Goal: Answer question/provide support

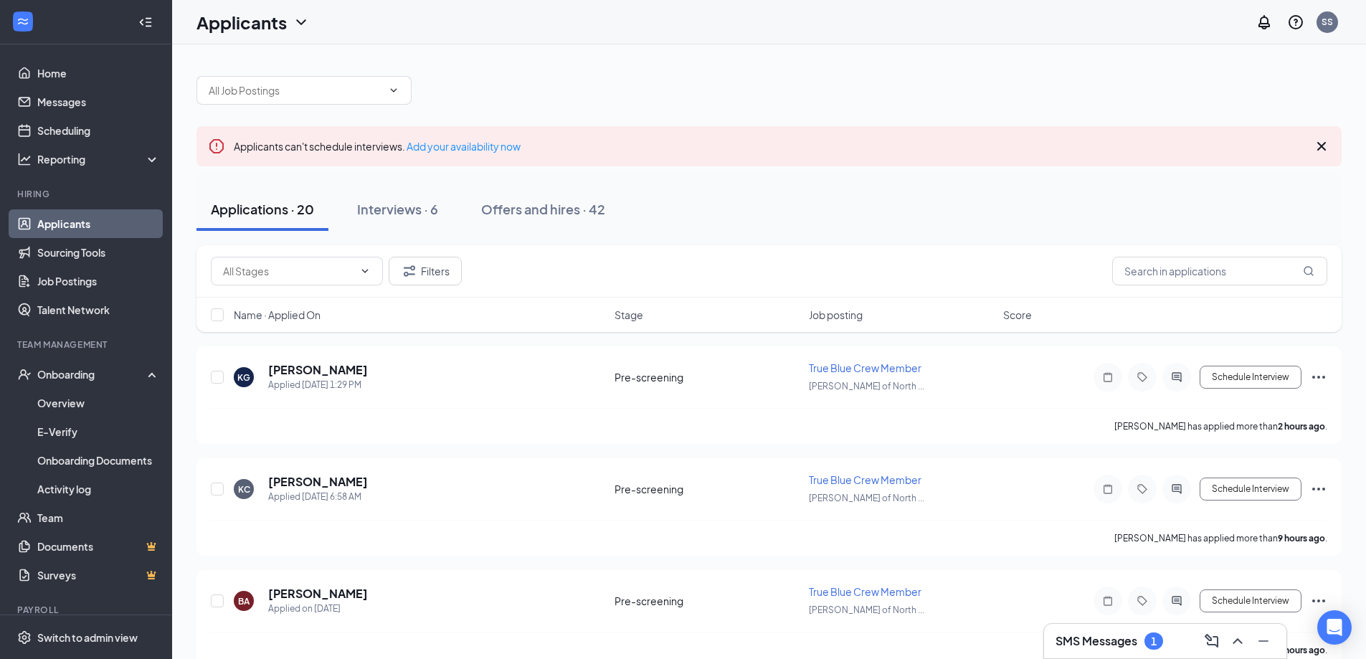
click at [1118, 652] on div "SMS Messages 1" at bounding box center [1164, 640] width 219 height 23
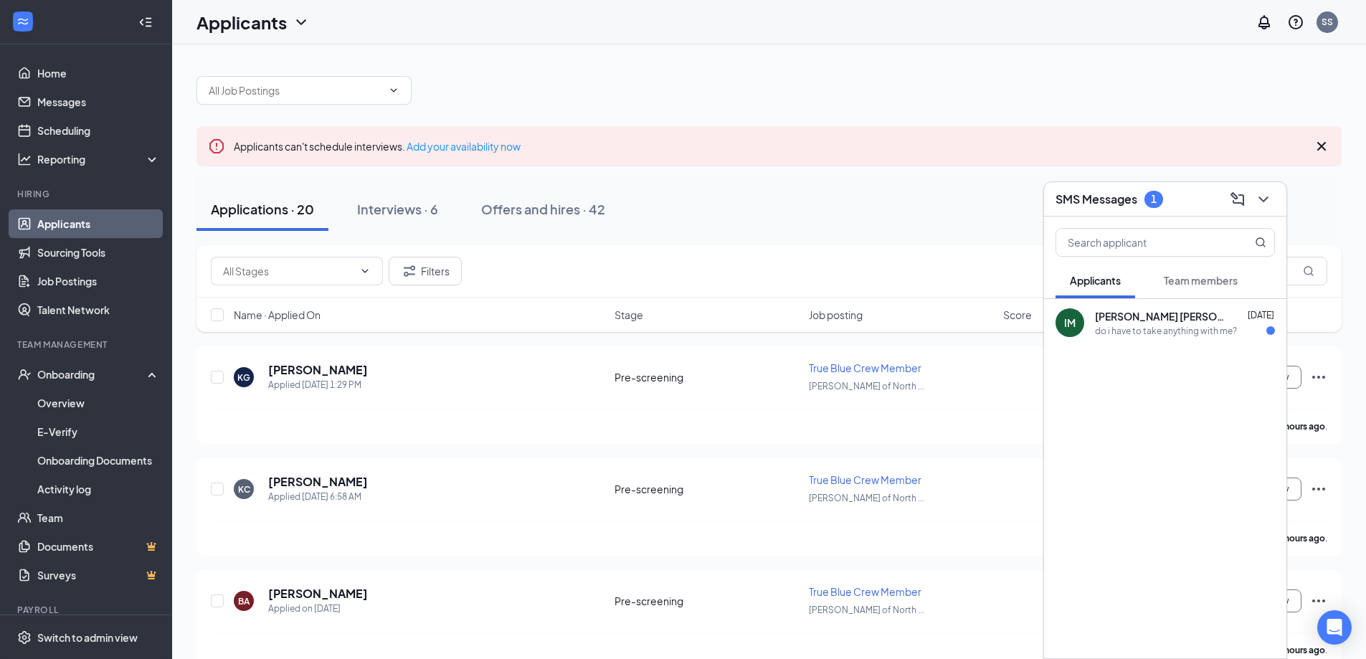
click at [1108, 201] on h3 "SMS Messages" at bounding box center [1096, 199] width 82 height 16
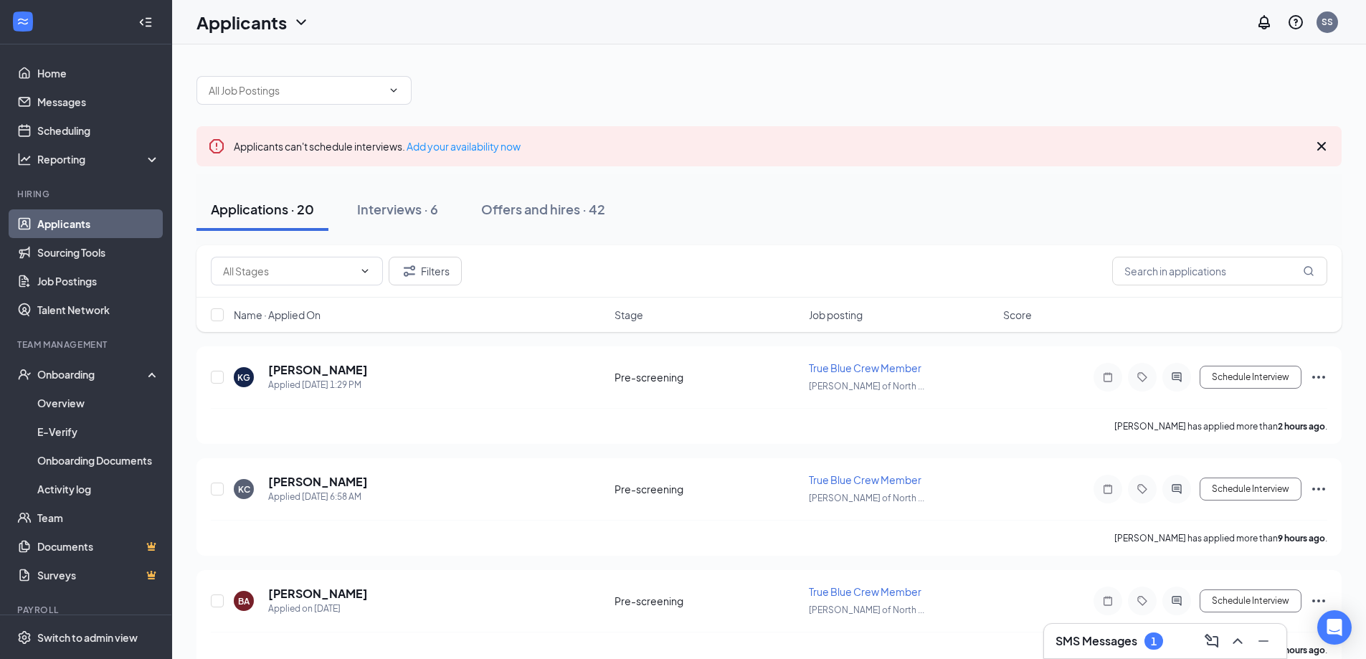
click at [1118, 639] on h3 "SMS Messages" at bounding box center [1096, 641] width 82 height 16
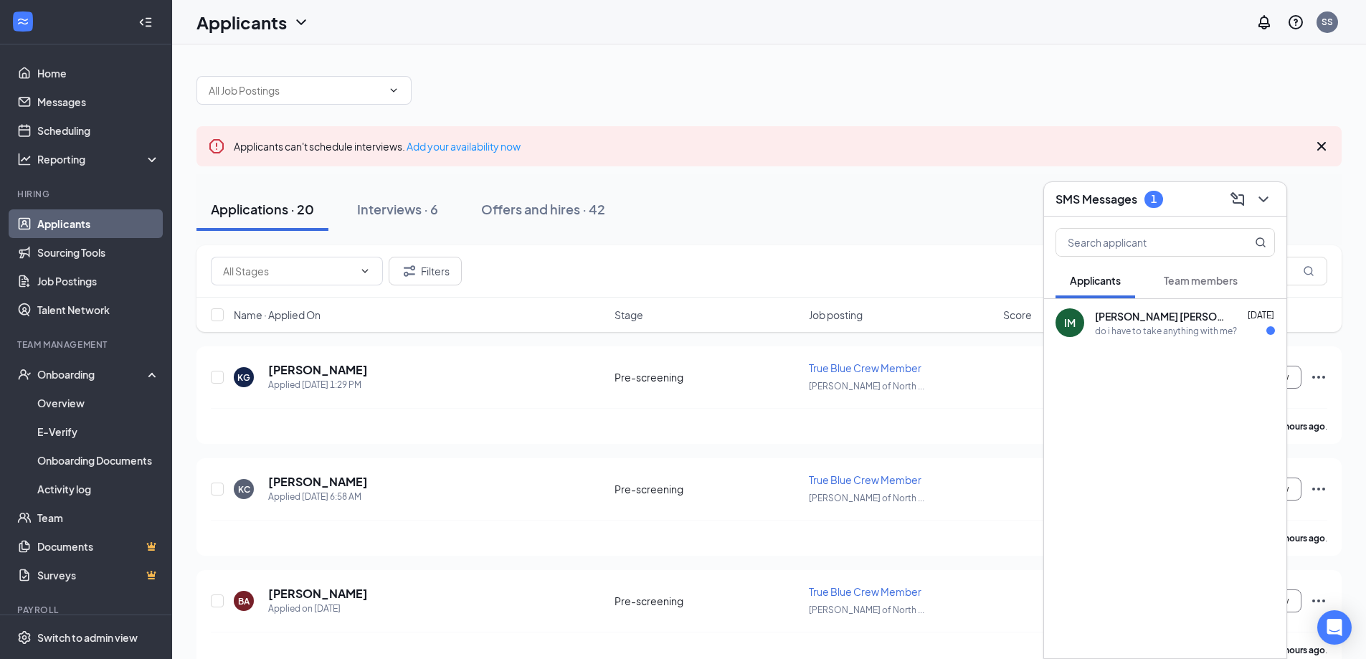
click at [1123, 326] on div "do i have to take anything with me?" at bounding box center [1166, 331] width 142 height 12
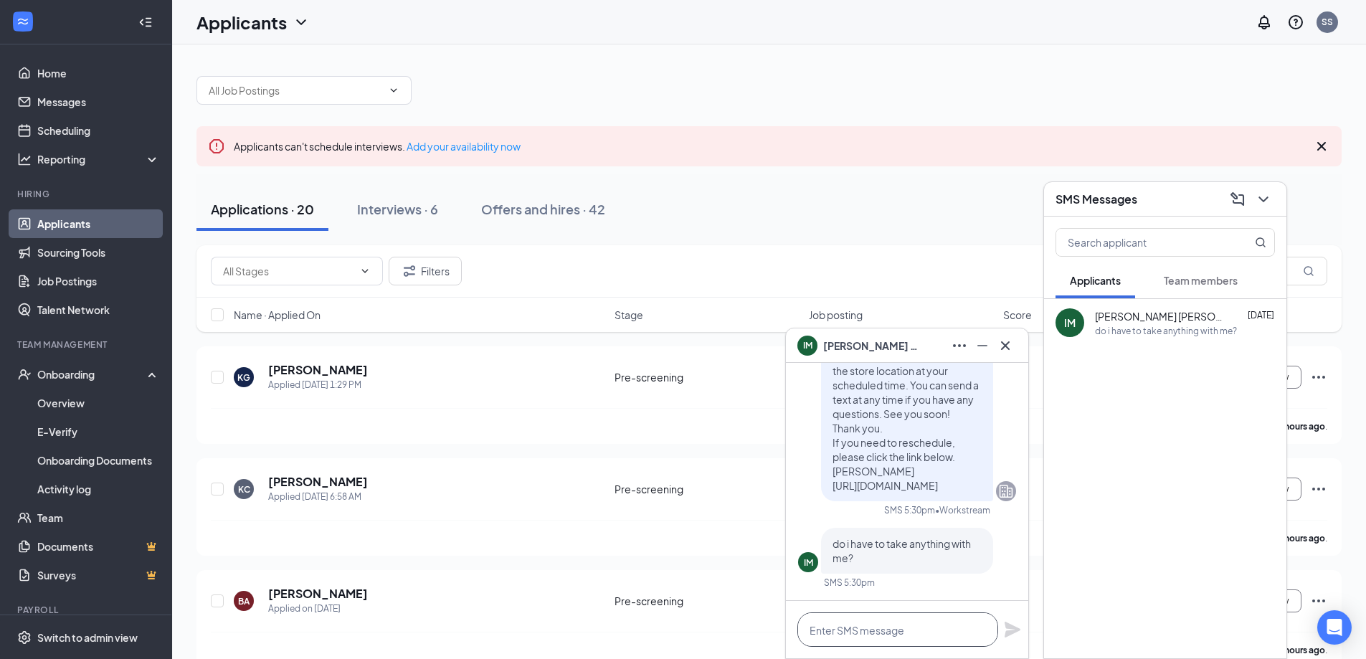
click at [903, 629] on textarea at bounding box center [897, 629] width 201 height 34
type textarea "Nope, great question!"
click at [1009, 630] on icon "Plane" at bounding box center [1012, 630] width 16 height 16
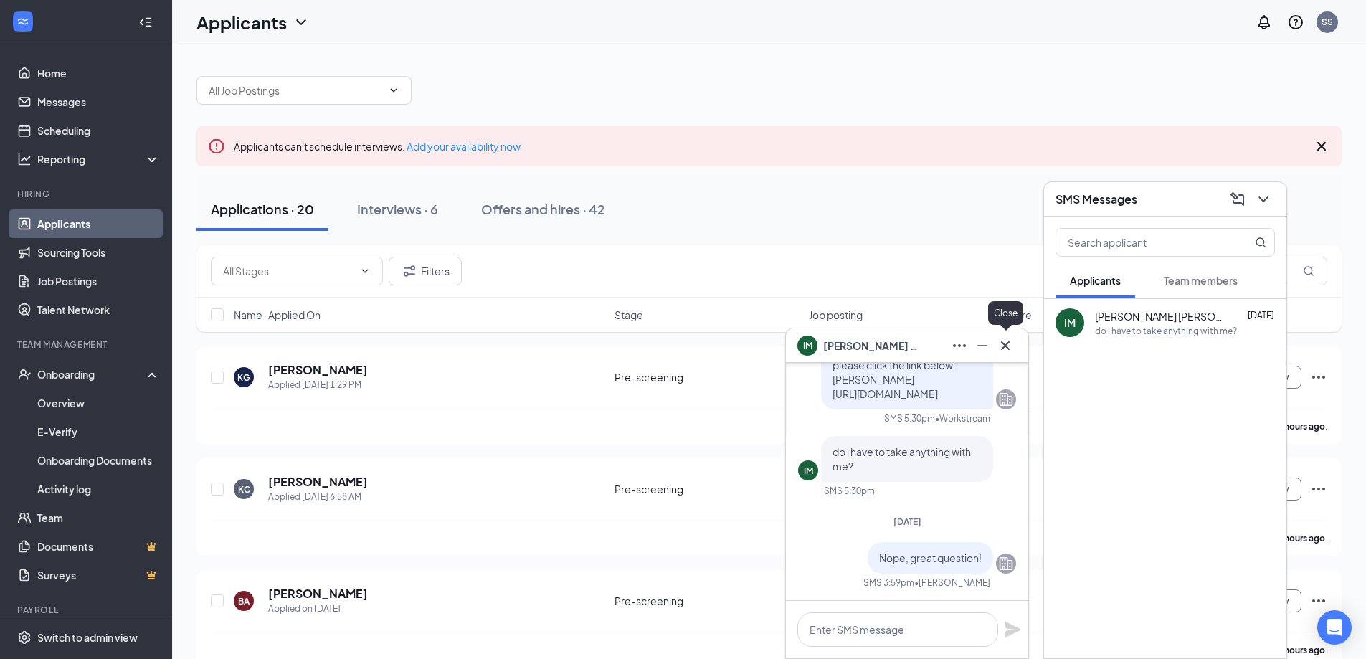
click at [1010, 345] on icon "Cross" at bounding box center [1005, 345] width 17 height 17
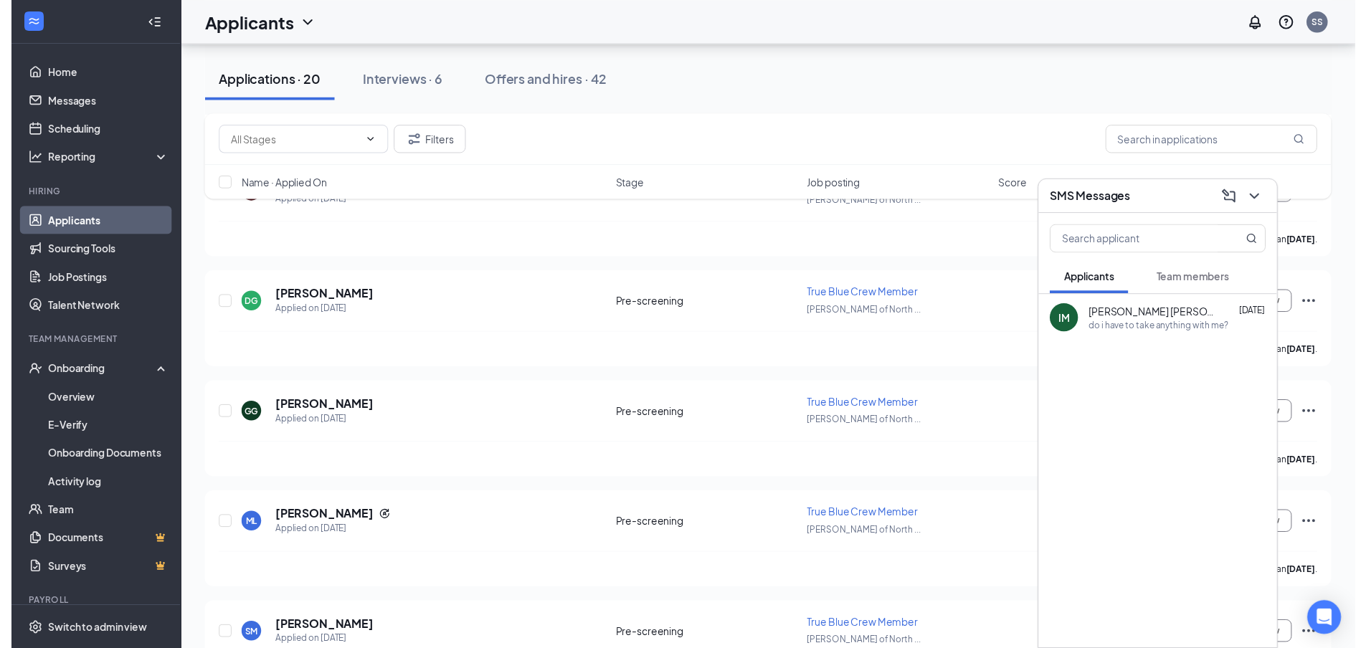
scroll to position [1927, 0]
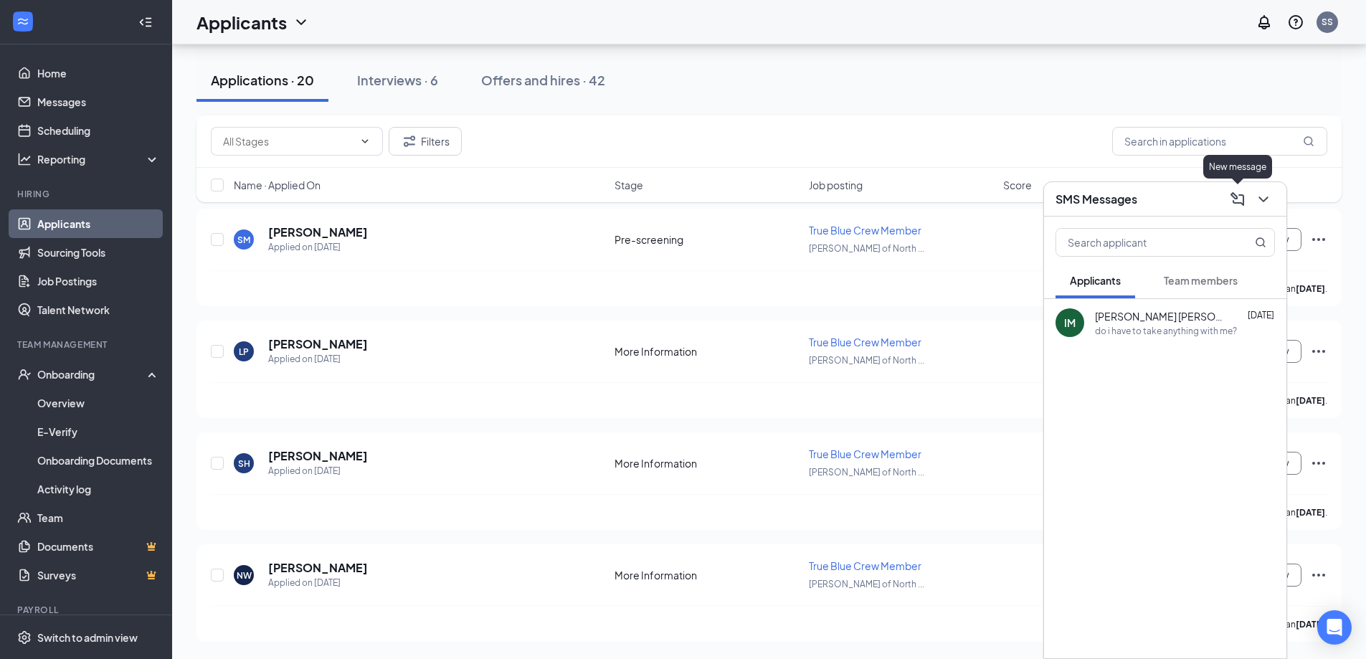
click at [1209, 208] on div "SMS Messages" at bounding box center [1164, 199] width 219 height 22
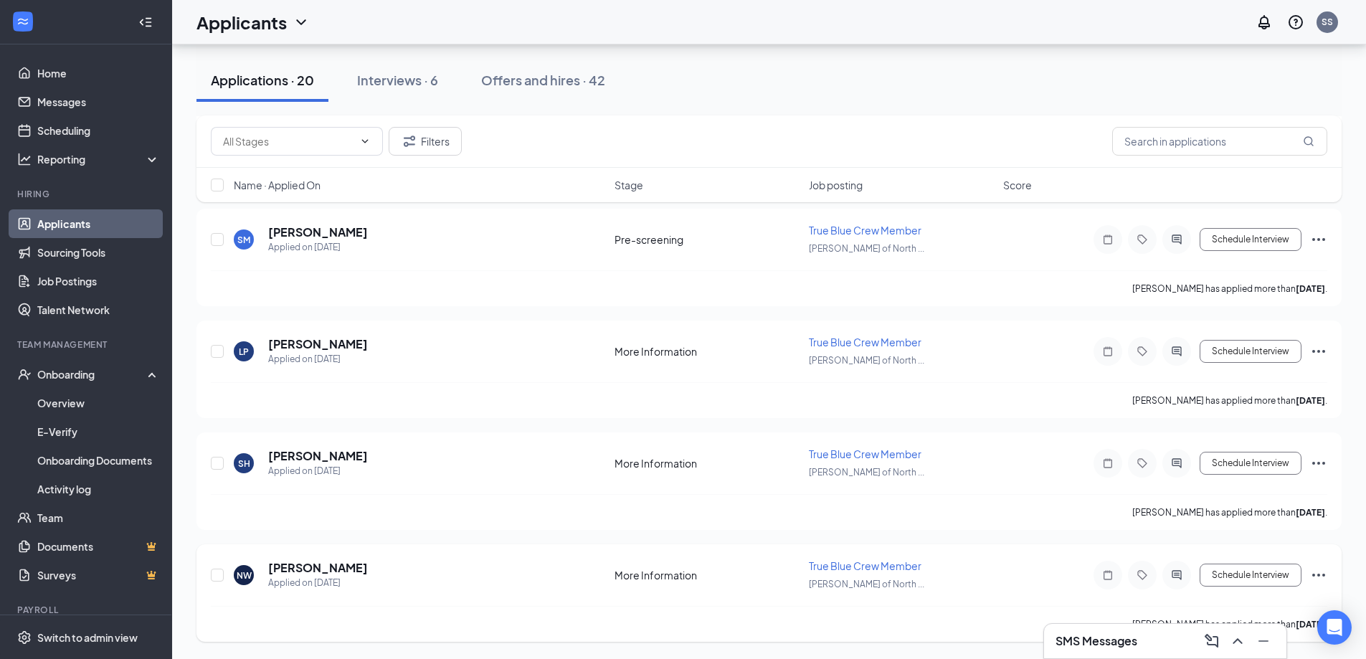
click at [683, 567] on div "NW [PERSON_NAME] Applied on [DATE] More Information True Blue Crew Member [PERS…" at bounding box center [769, 581] width 1116 height 47
click at [303, 571] on h5 "[PERSON_NAME]" at bounding box center [318, 568] width 100 height 16
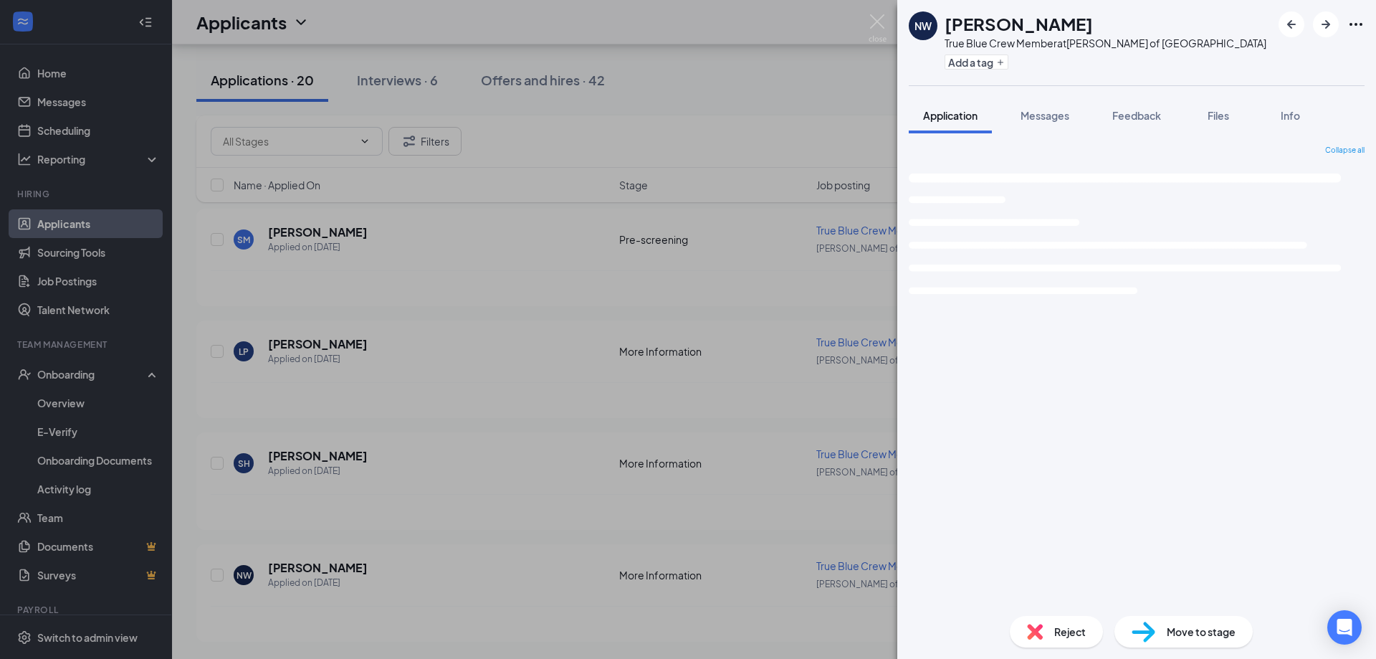
click at [1066, 638] on span "Reject" at bounding box center [1071, 632] width 32 height 16
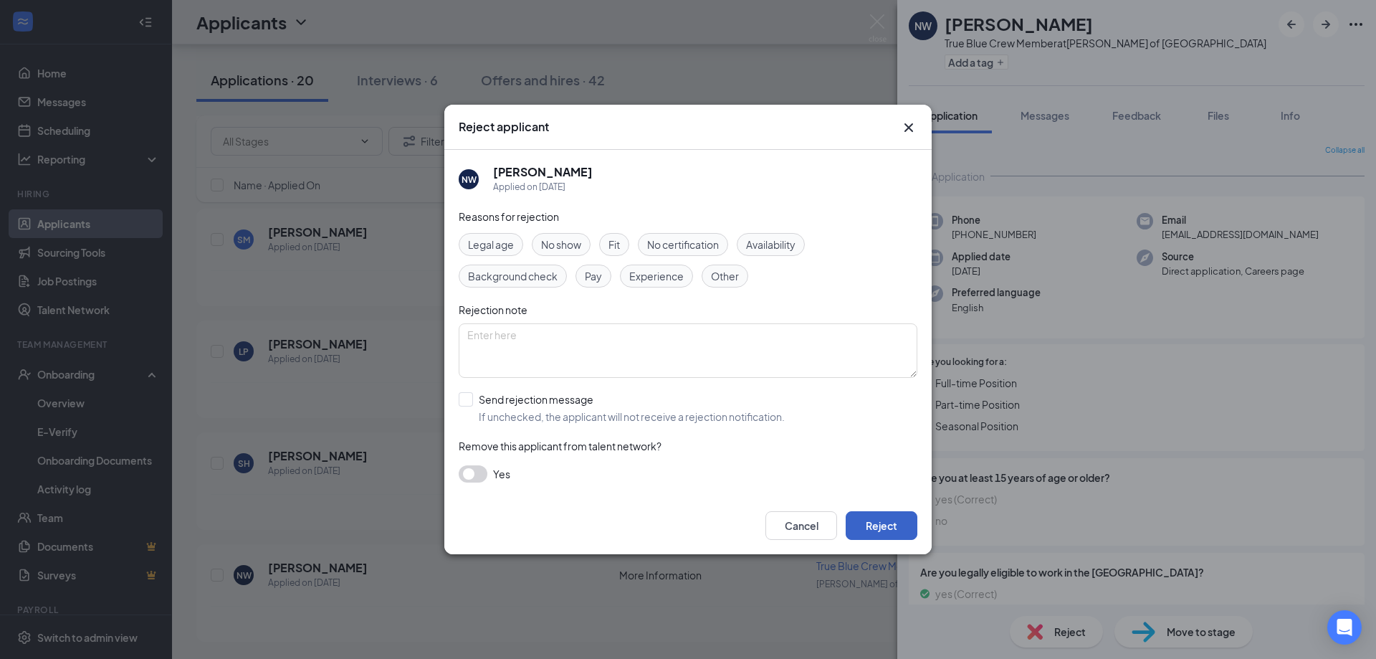
click at [879, 518] on button "Reject" at bounding box center [882, 525] width 72 height 29
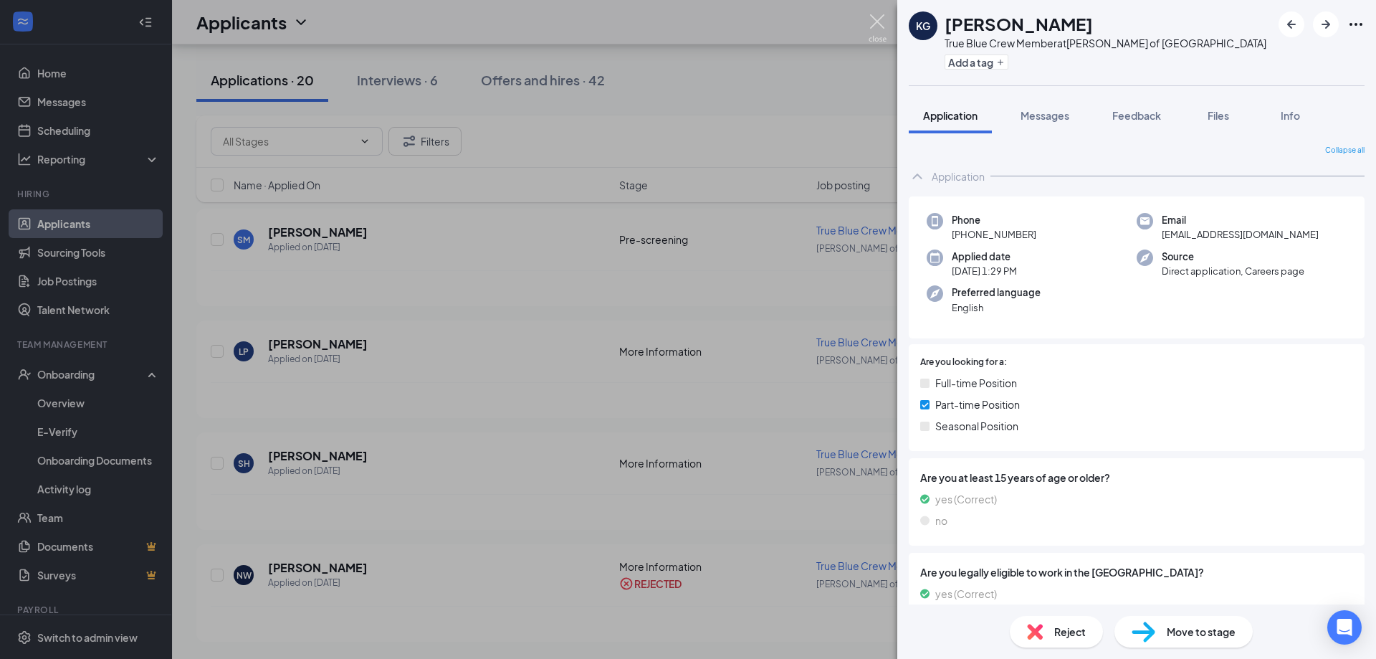
click at [880, 25] on img at bounding box center [878, 28] width 18 height 28
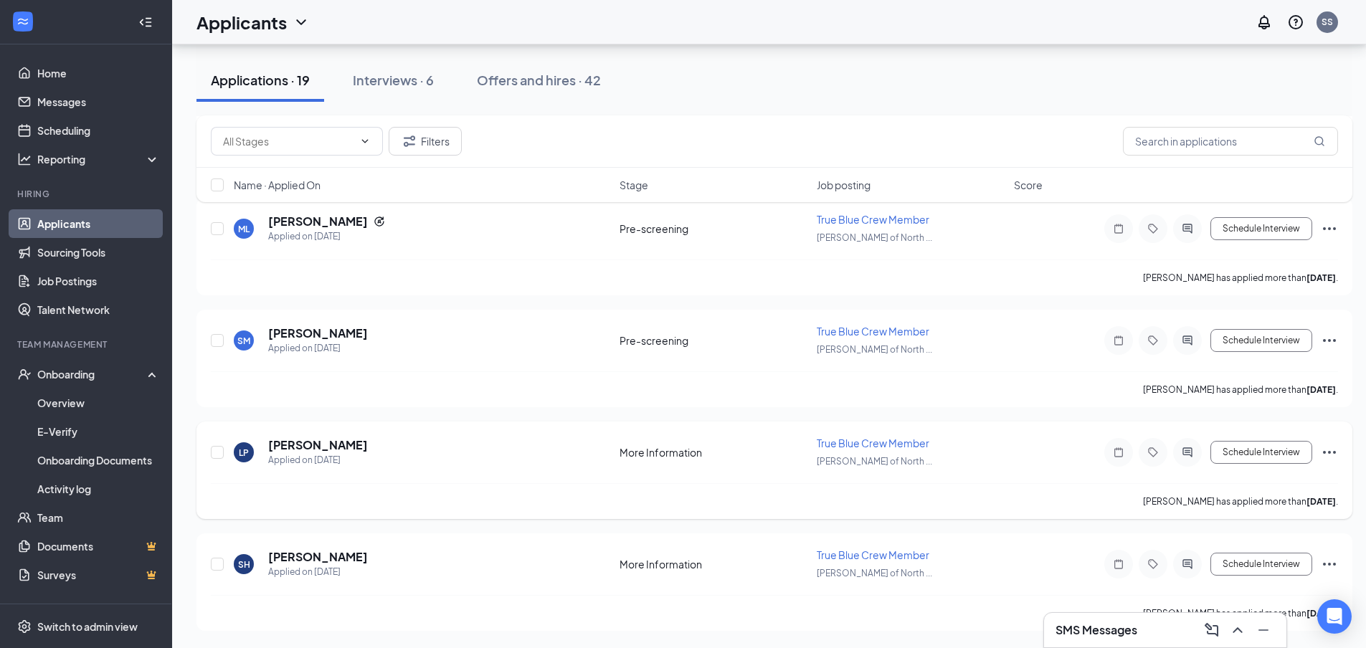
scroll to position [1826, 0]
